Goal: Task Accomplishment & Management: Manage account settings

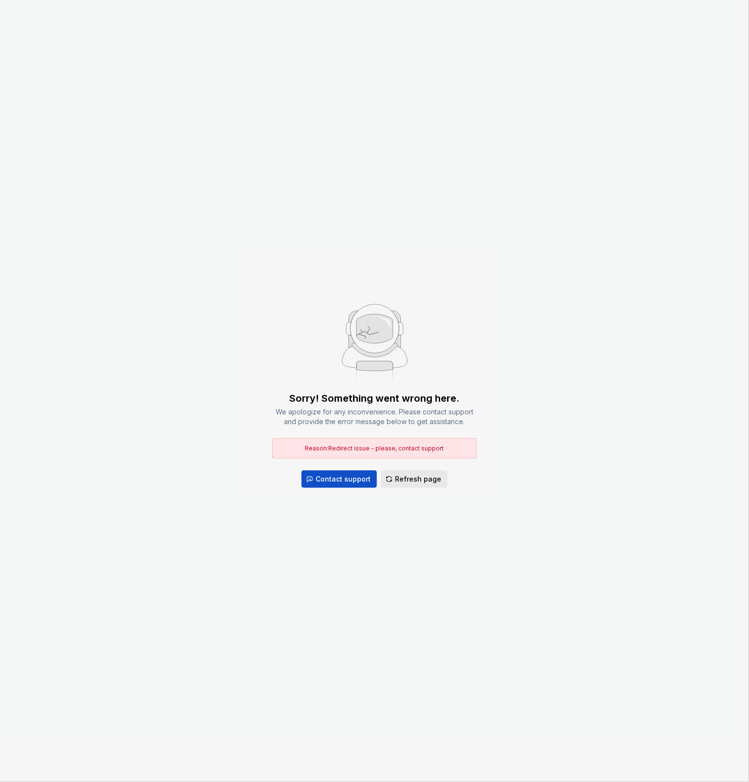
click at [426, 474] on span "Refresh page" at bounding box center [418, 479] width 46 height 10
click at [439, 484] on button "Refresh page" at bounding box center [414, 479] width 67 height 18
click at [418, 480] on span "Refresh page" at bounding box center [418, 479] width 46 height 10
click at [420, 478] on span "Refresh page" at bounding box center [418, 479] width 46 height 10
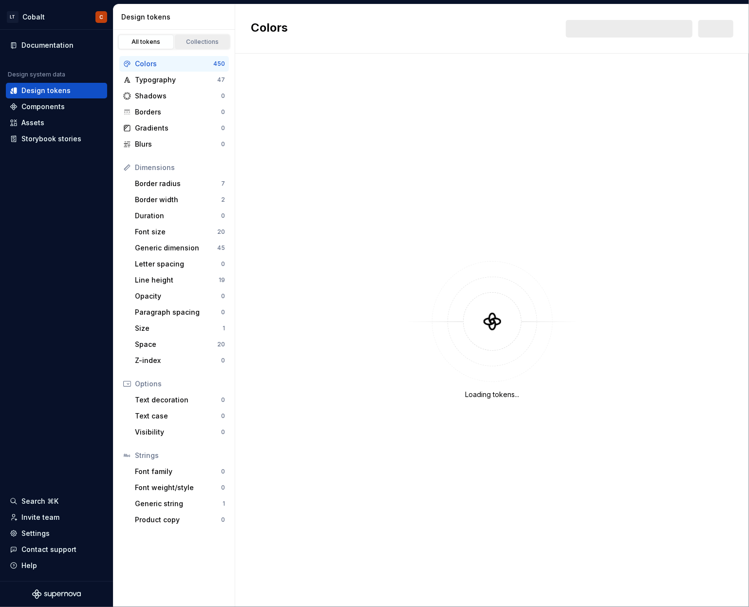
click at [211, 44] on div "Collections" at bounding box center [202, 42] width 49 height 8
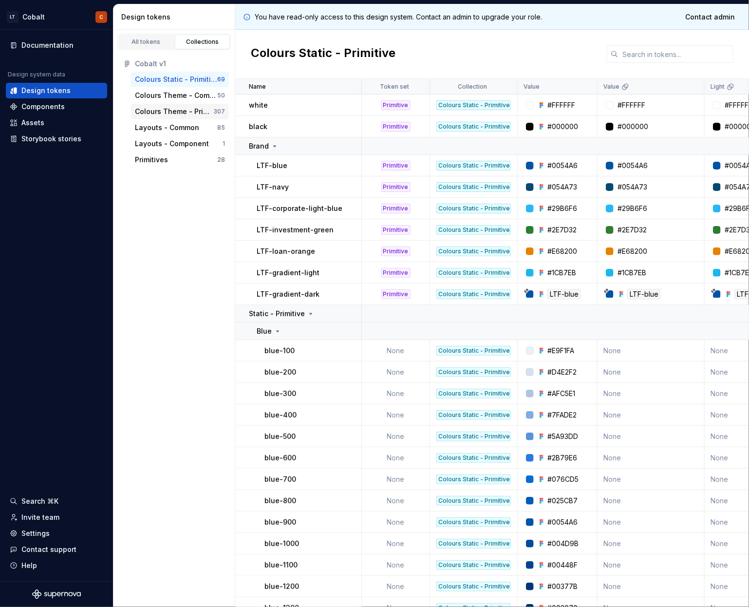
click at [168, 111] on div "Colours Theme - Primitive" at bounding box center [174, 112] width 78 height 10
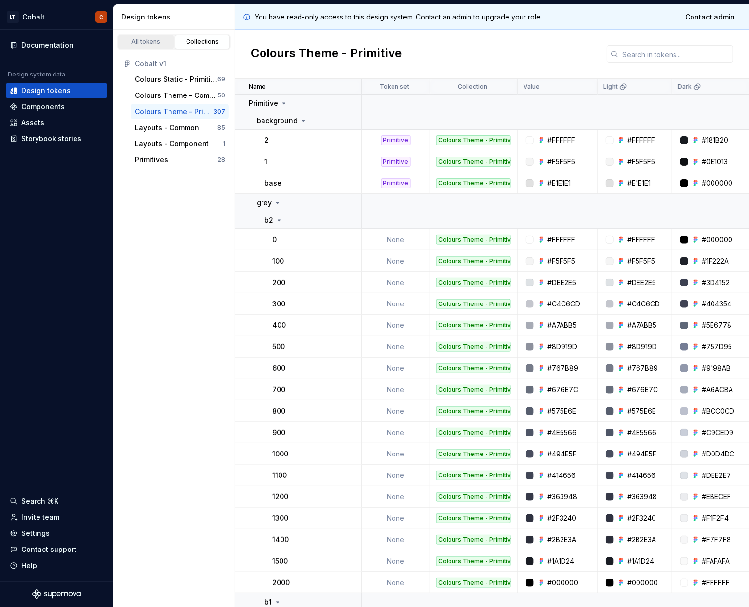
click at [149, 40] on div "All tokens" at bounding box center [146, 42] width 49 height 8
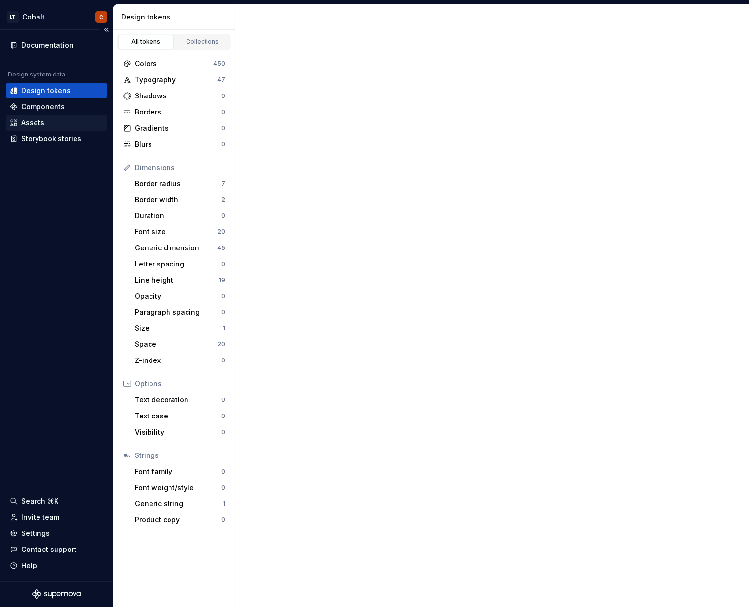
click at [46, 127] on div "Assets" at bounding box center [57, 123] width 94 height 10
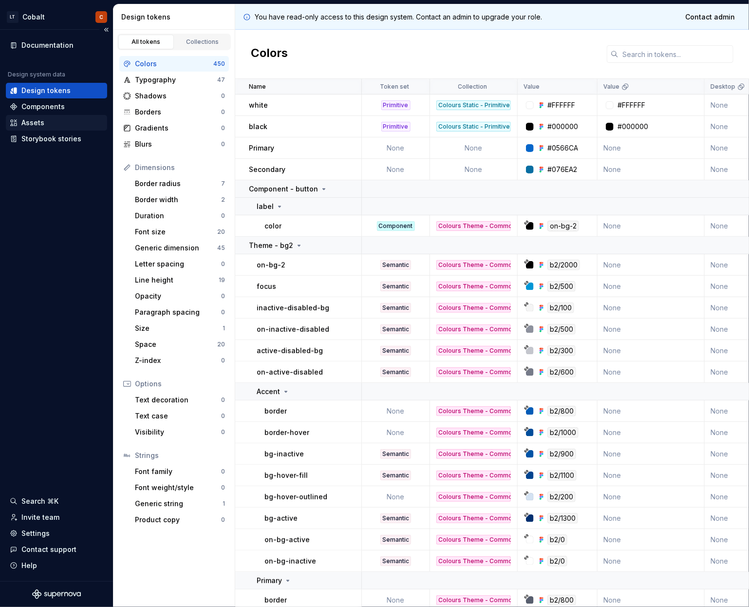
click at [34, 120] on div "Assets" at bounding box center [32, 123] width 23 height 10
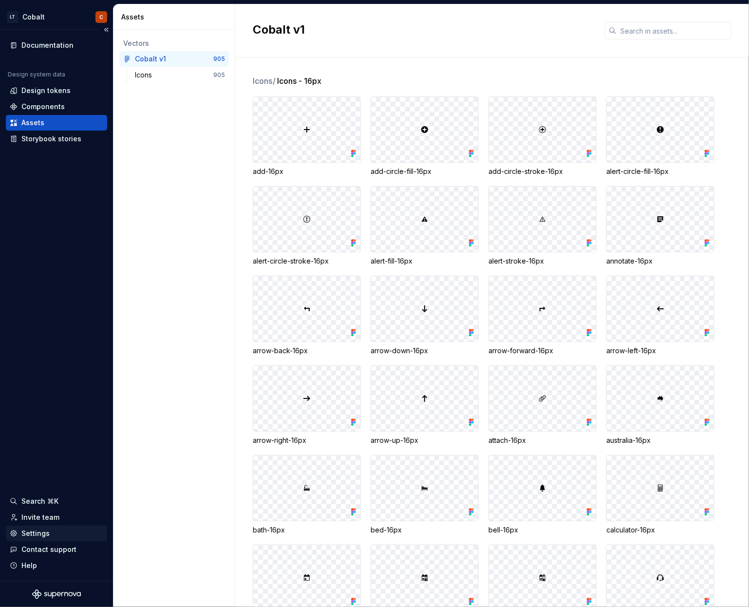
click at [31, 532] on div "Settings" at bounding box center [35, 533] width 28 height 10
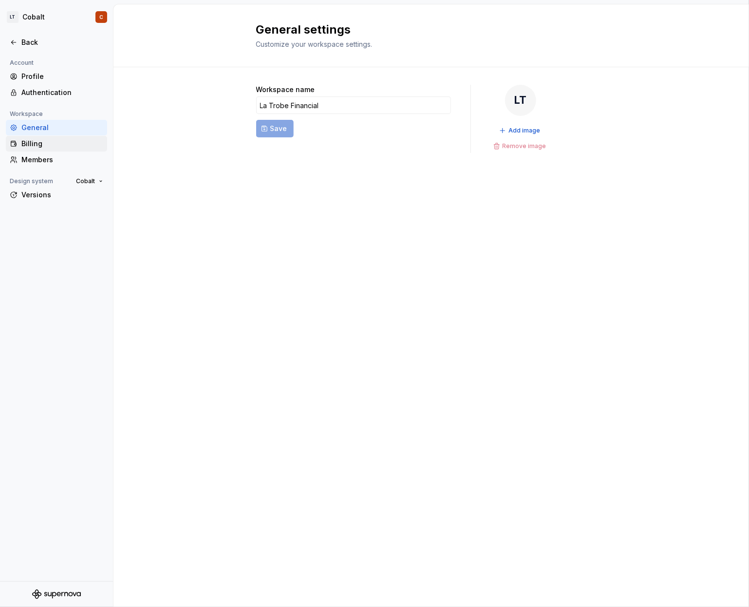
click at [37, 145] on div "Billing" at bounding box center [62, 144] width 82 height 10
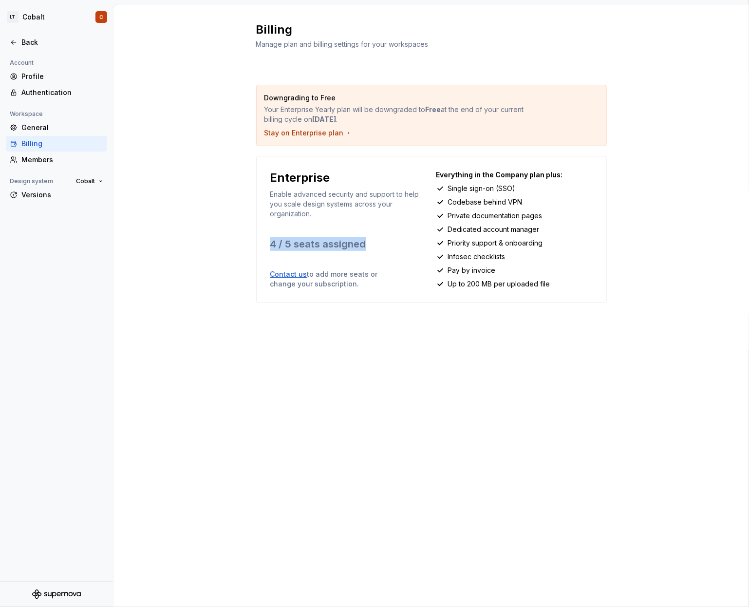
drag, startPoint x: 370, startPoint y: 244, endPoint x: 265, endPoint y: 243, distance: 105.2
click at [265, 243] on div "Enterprise Enable advanced security and support to help you scale design system…" at bounding box center [431, 229] width 351 height 147
click at [56, 163] on div "Members" at bounding box center [62, 160] width 82 height 10
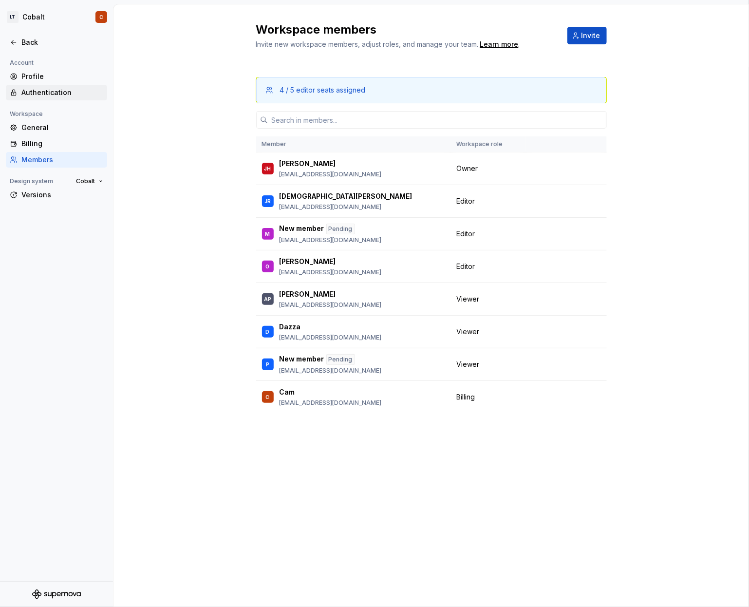
click at [46, 94] on div "Authentication" at bounding box center [62, 93] width 82 height 10
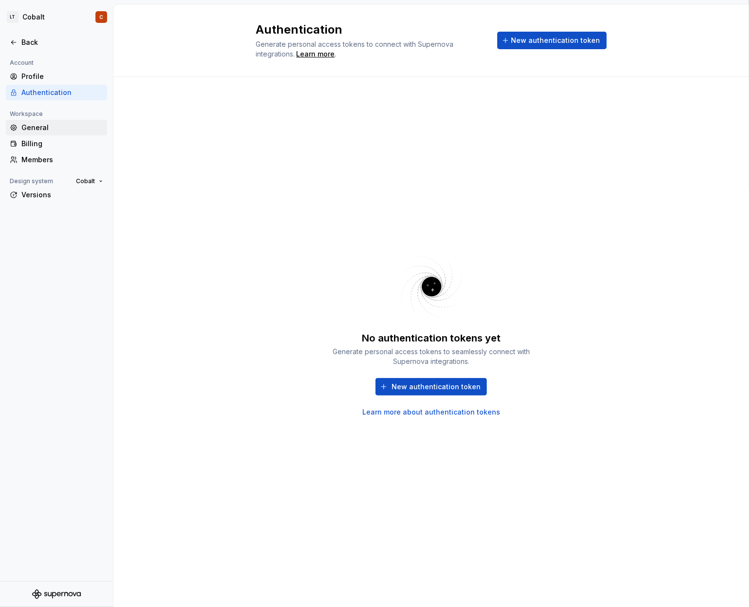
click at [52, 128] on div "General" at bounding box center [62, 128] width 82 height 10
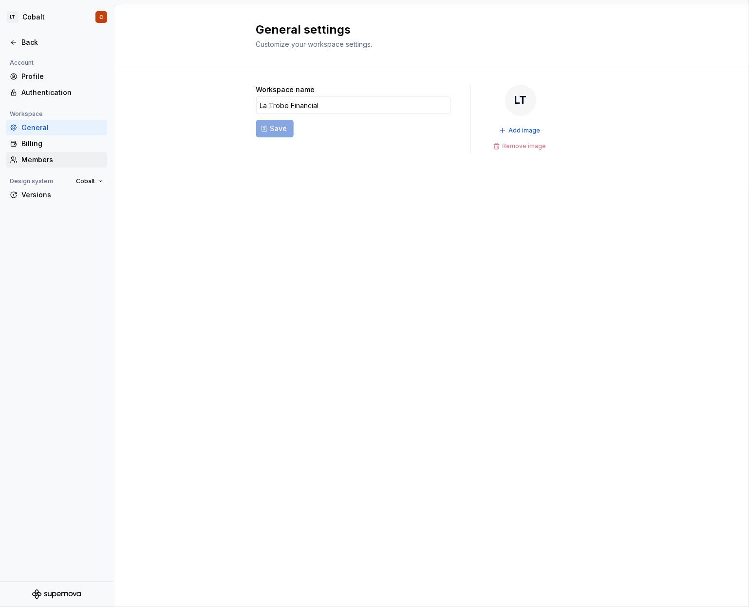
click at [54, 154] on div "Members" at bounding box center [56, 160] width 101 height 16
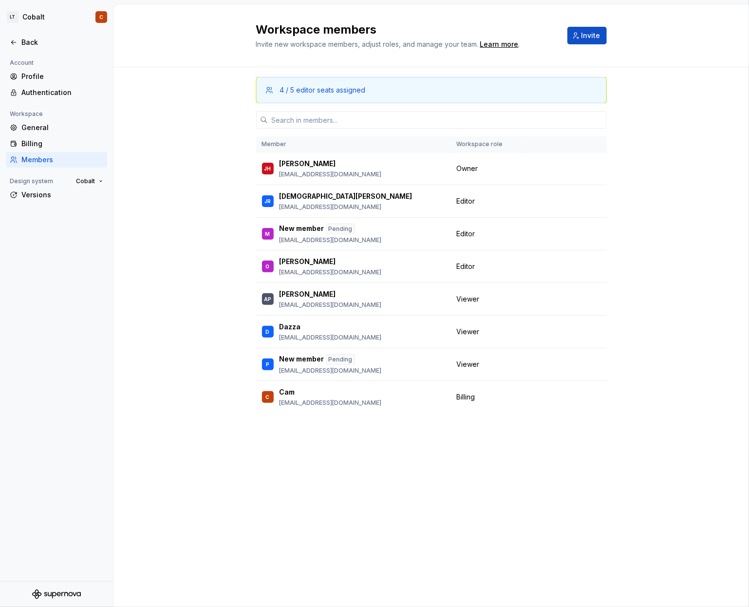
drag, startPoint x: 534, startPoint y: 262, endPoint x: 188, endPoint y: 184, distance: 354.4
click at [188, 184] on div "4 / 5 editor seats assigned Member Workspace role [PERSON_NAME] [PERSON_NAME] […" at bounding box center [431, 258] width 636 height 383
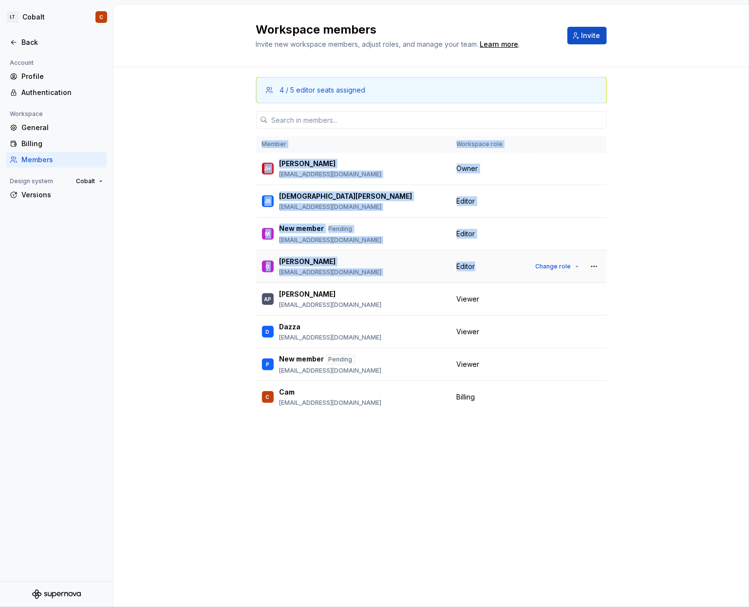
drag, startPoint x: 209, startPoint y: 212, endPoint x: 475, endPoint y: 279, distance: 274.3
click at [475, 279] on div "4 / 5 editor seats assigned Member Workspace role [PERSON_NAME] [PERSON_NAME] […" at bounding box center [431, 258] width 636 height 383
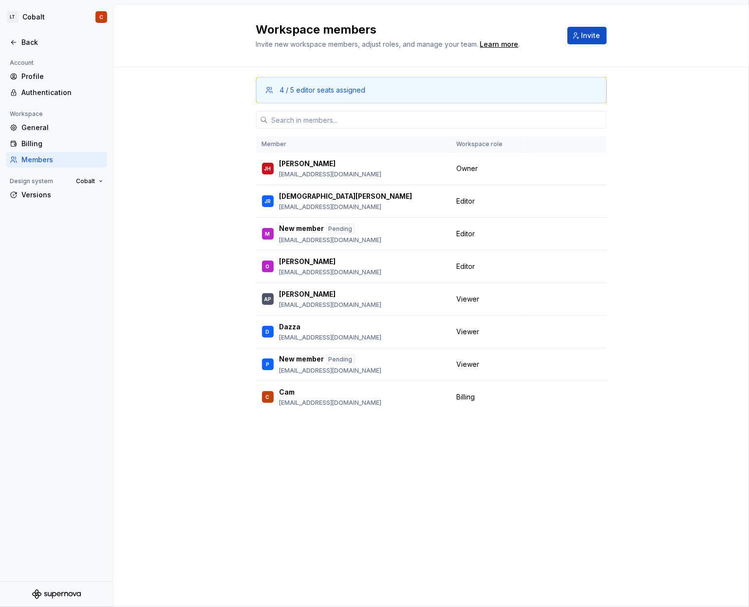
click at [653, 246] on div "4 / 5 editor seats assigned Member Workspace role [PERSON_NAME] [PERSON_NAME] […" at bounding box center [431, 258] width 636 height 383
click at [590, 235] on button "button" at bounding box center [594, 234] width 14 height 14
click at [671, 215] on div "4 / 5 editor seats assigned Member Workspace role [PERSON_NAME] [PERSON_NAME] […" at bounding box center [431, 258] width 636 height 383
click at [165, 55] on div "Workspace members Invite new workspace members, adjust roles, and manage your t…" at bounding box center [431, 35] width 636 height 63
